Goal: Find contact information: Find contact information

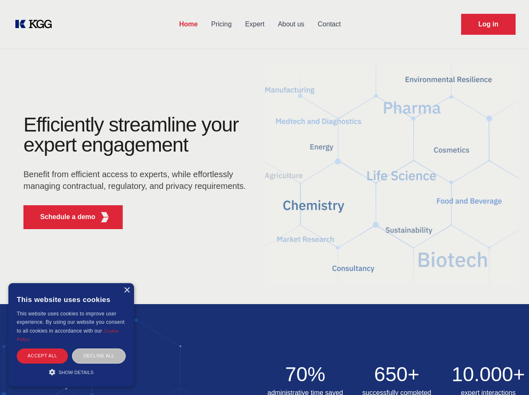
click at [264, 197] on div "Efficiently streamline your expert engagement Benefit from efficient access to …" at bounding box center [137, 175] width 255 height 121
click at [63, 217] on p "Schedule a demo" at bounding box center [67, 217] width 55 height 10
click at [127, 290] on div "× This website uses cookies This website uses cookies to improve user experienc…" at bounding box center [71, 335] width 126 height 104
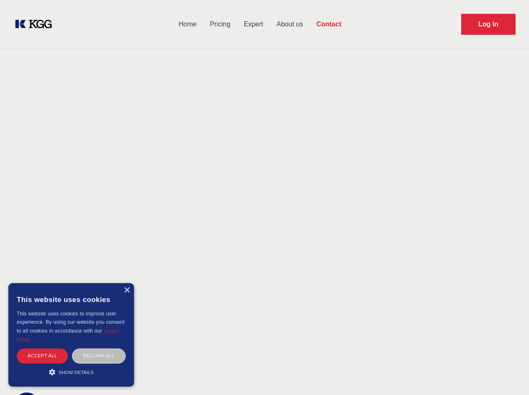
click at [42, 356] on div "Accept all" at bounding box center [42, 356] width 51 height 15
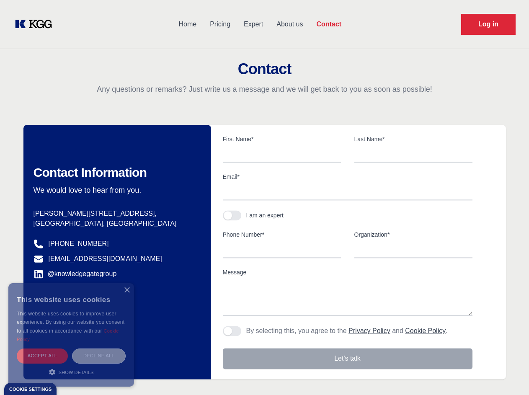
click at [99, 356] on div "Decline all" at bounding box center [99, 356] width 54 height 15
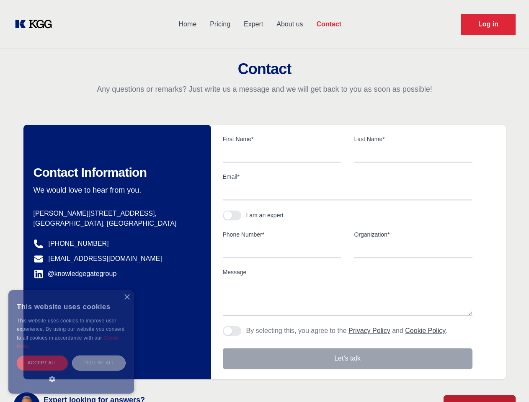
click at [71, 372] on main "Contact Any questions or remarks? Just write us a message and we will get back …" at bounding box center [264, 218] width 529 height 436
